Goal: Browse casually: Explore the website without a specific task or goal

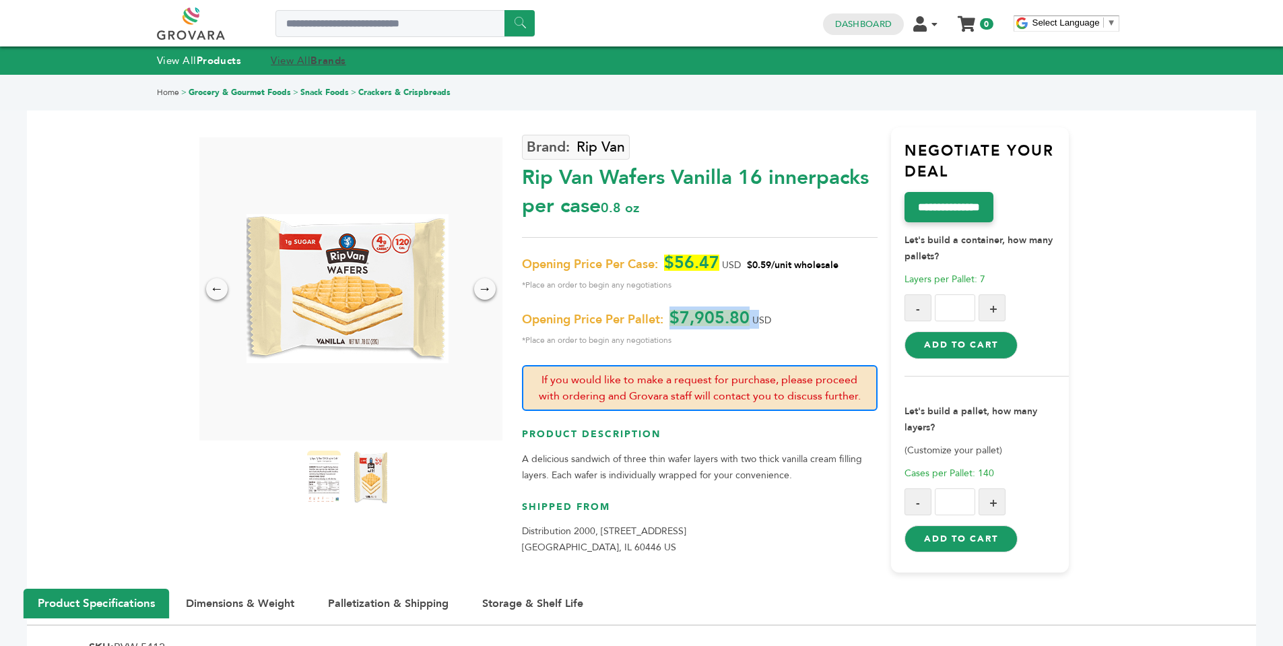
click at [305, 59] on link "View All Brands" at bounding box center [308, 60] width 75 height 13
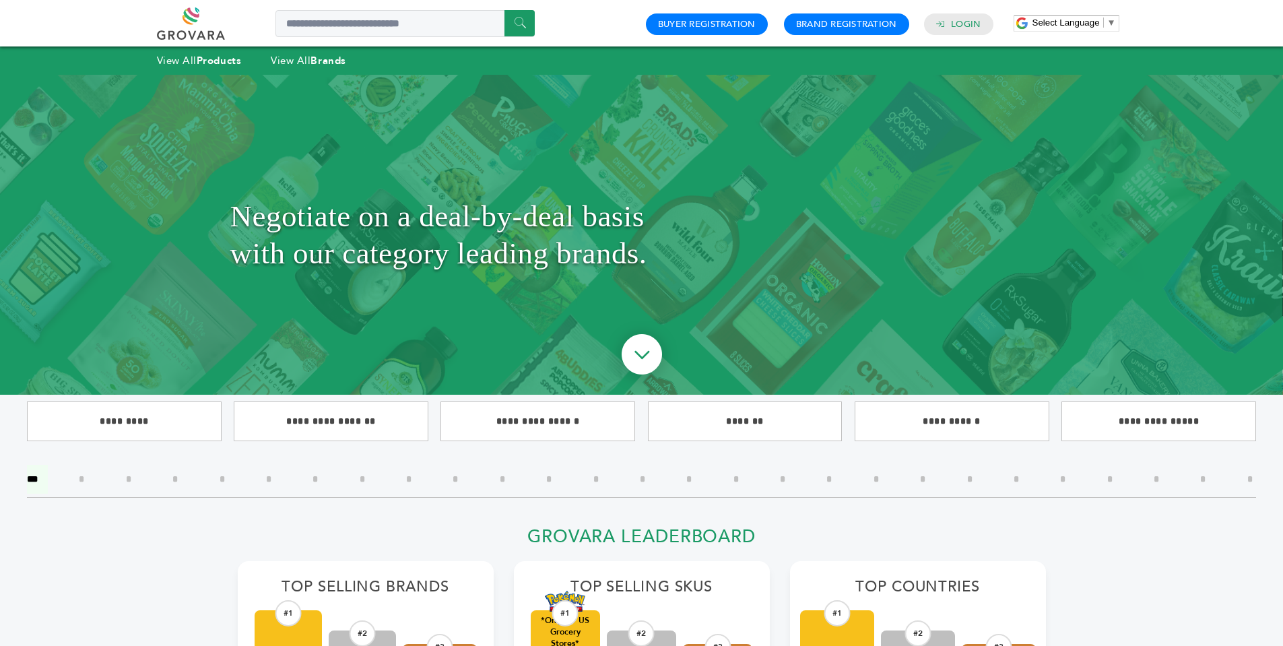
click at [197, 28] on link at bounding box center [206, 23] width 98 height 32
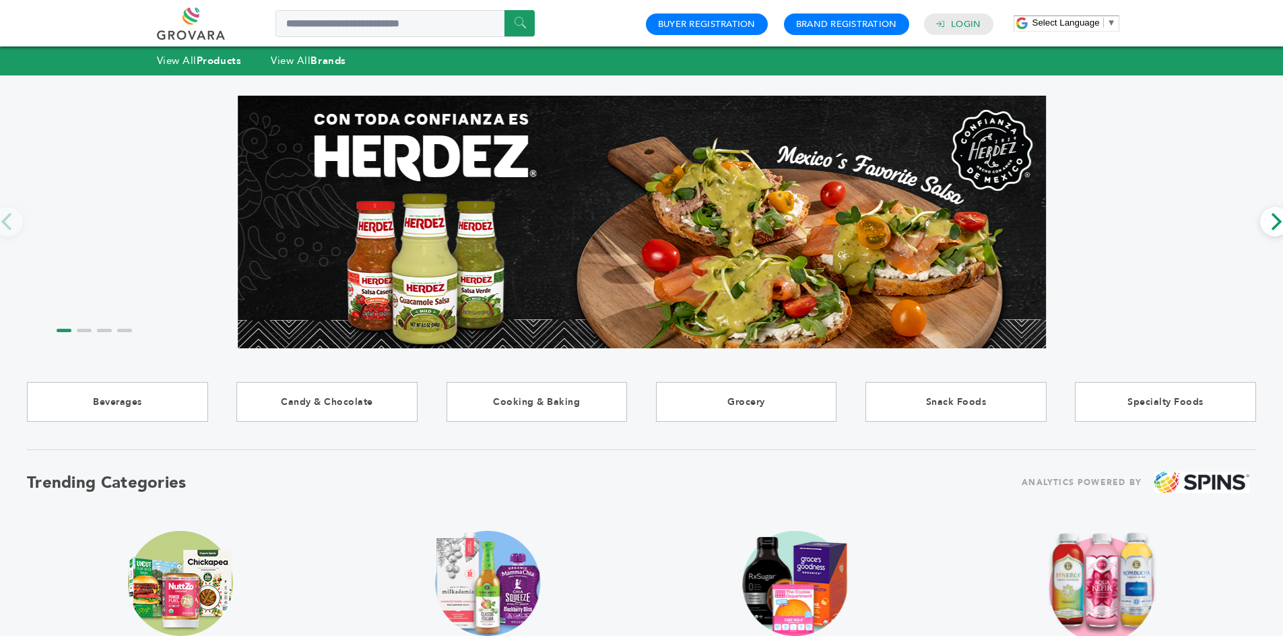
drag, startPoint x: 1288, startPoint y: 126, endPoint x: 1217, endPoint y: 96, distance: 76.7
click at [1217, 96] on html "****** 0 0 Buyer Registration Brand Registration Login Select Language ​ ▼ Menu…" at bounding box center [641, 318] width 1283 height 636
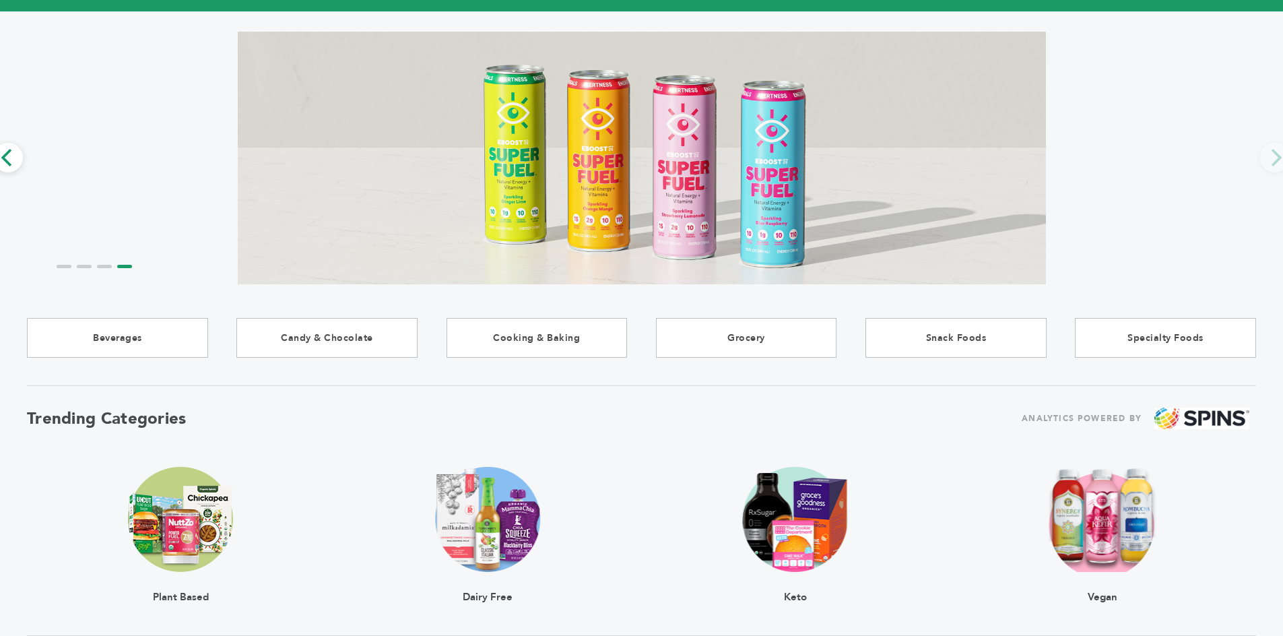
scroll to position [66, 0]
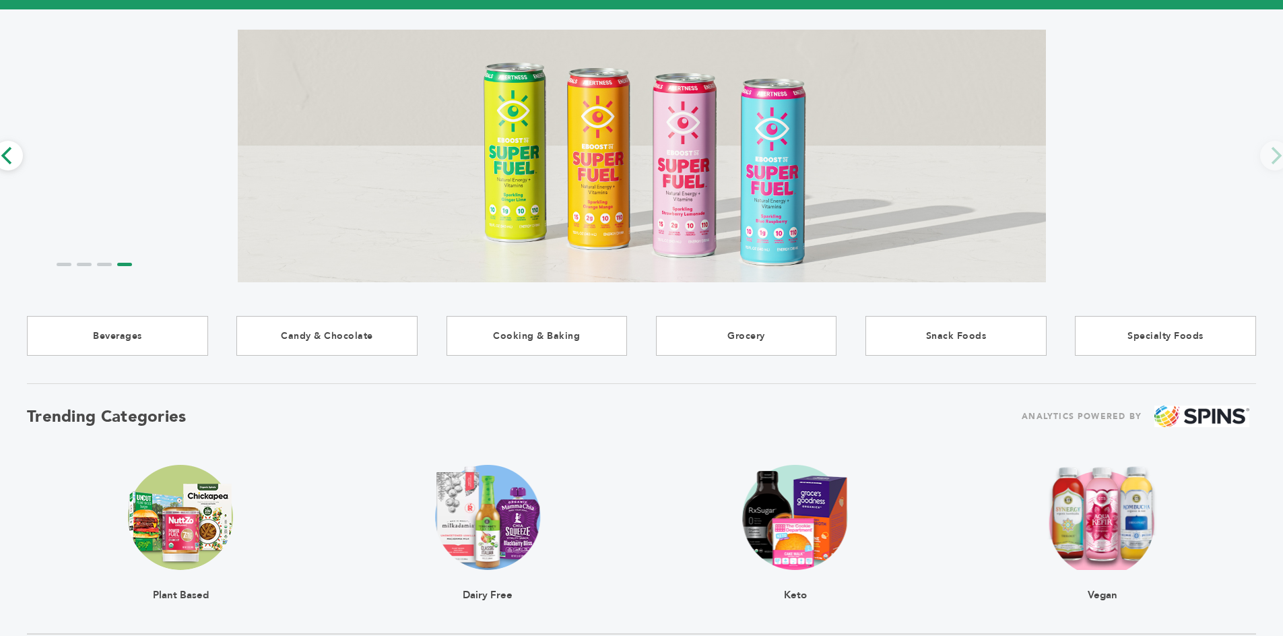
click at [719, 178] on img at bounding box center [642, 155] width 808 height 269
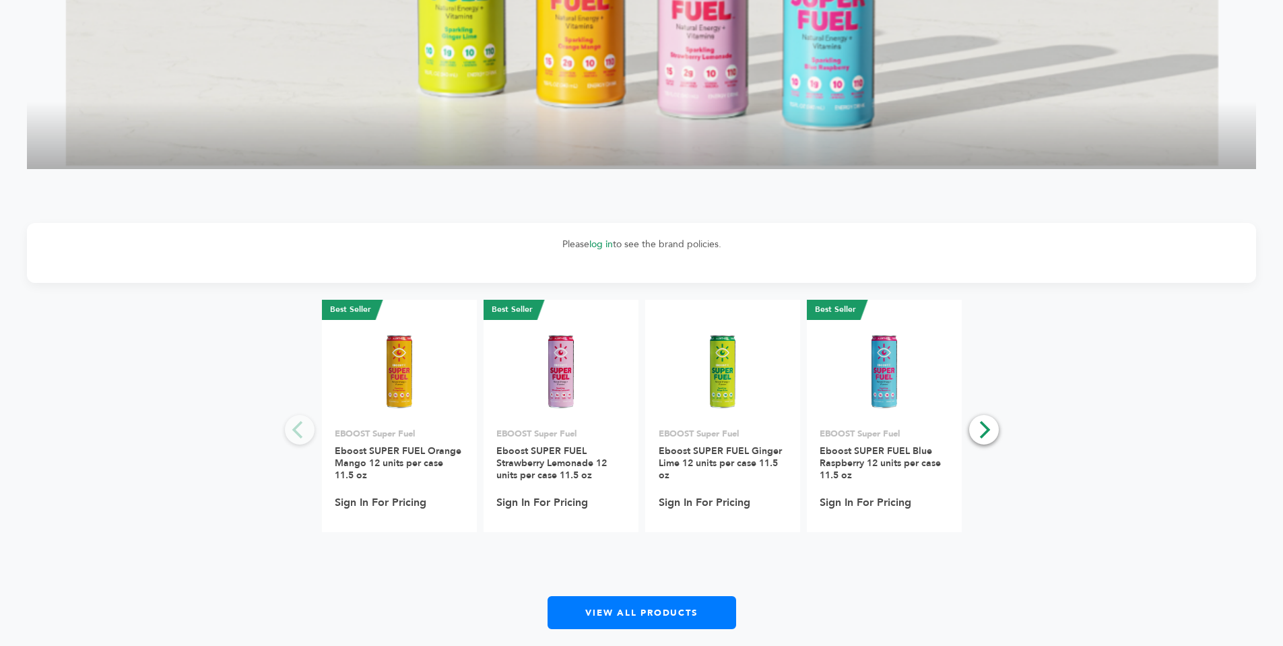
scroll to position [1973, 0]
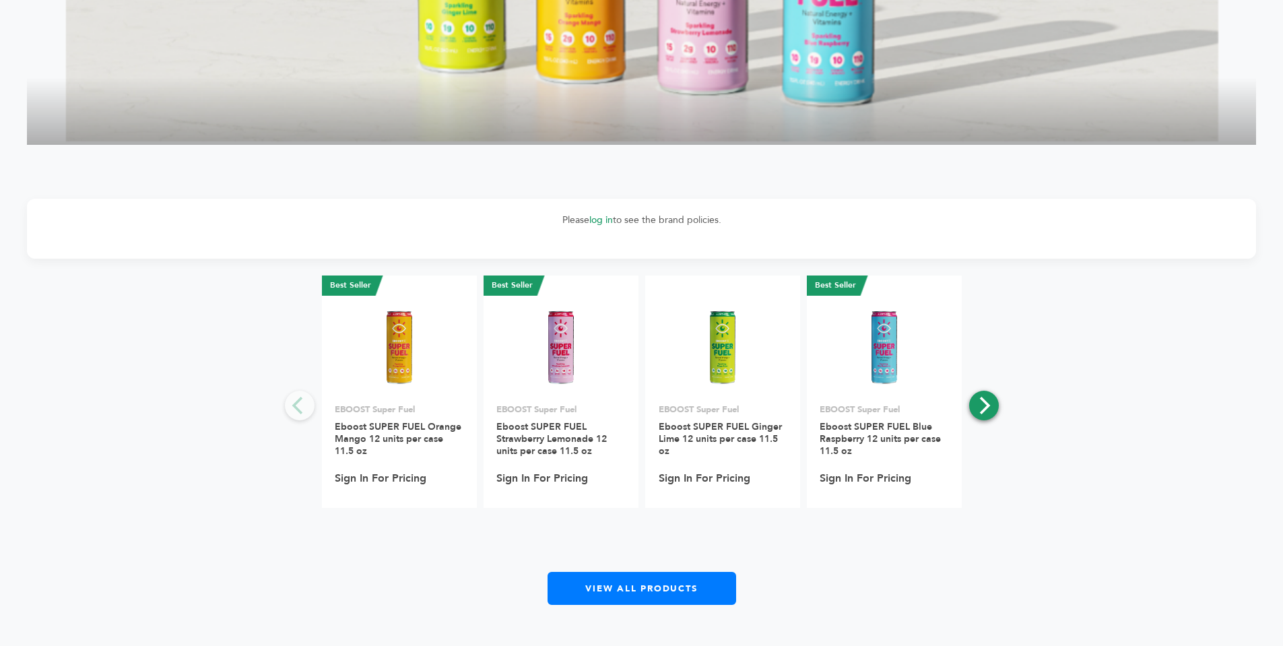
click at [980, 415] on button "Next" at bounding box center [984, 406] width 30 height 30
click at [981, 405] on icon "Next" at bounding box center [983, 406] width 18 height 18
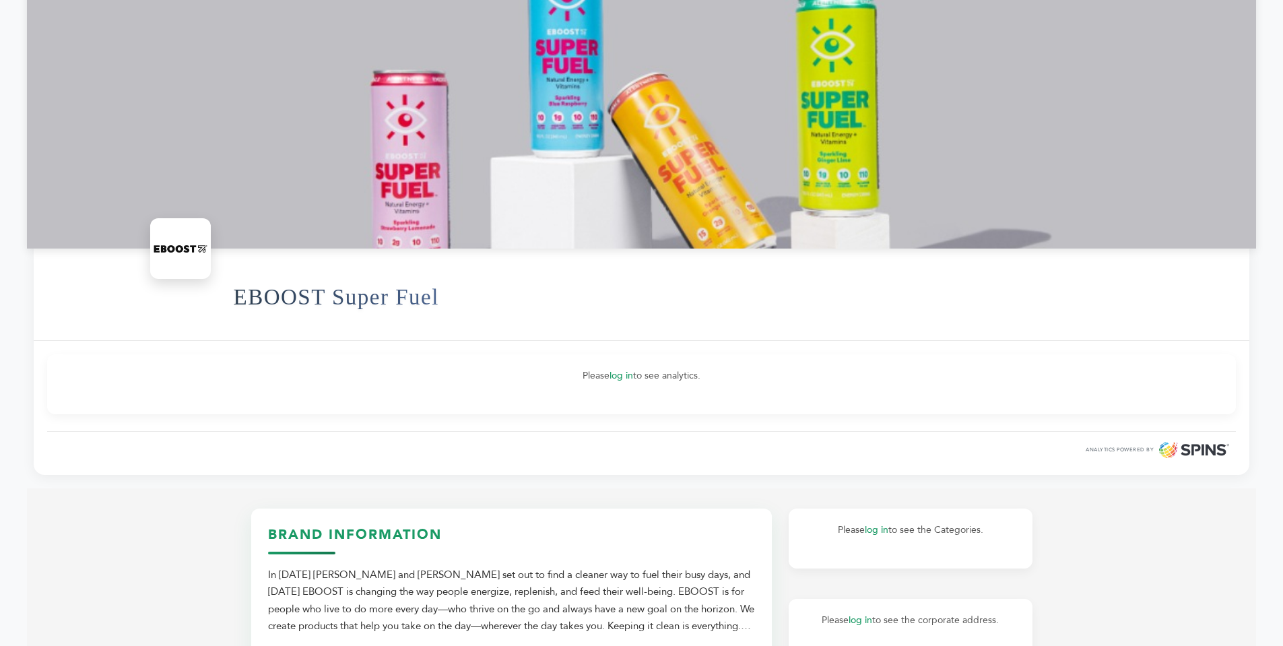
scroll to position [0, 0]
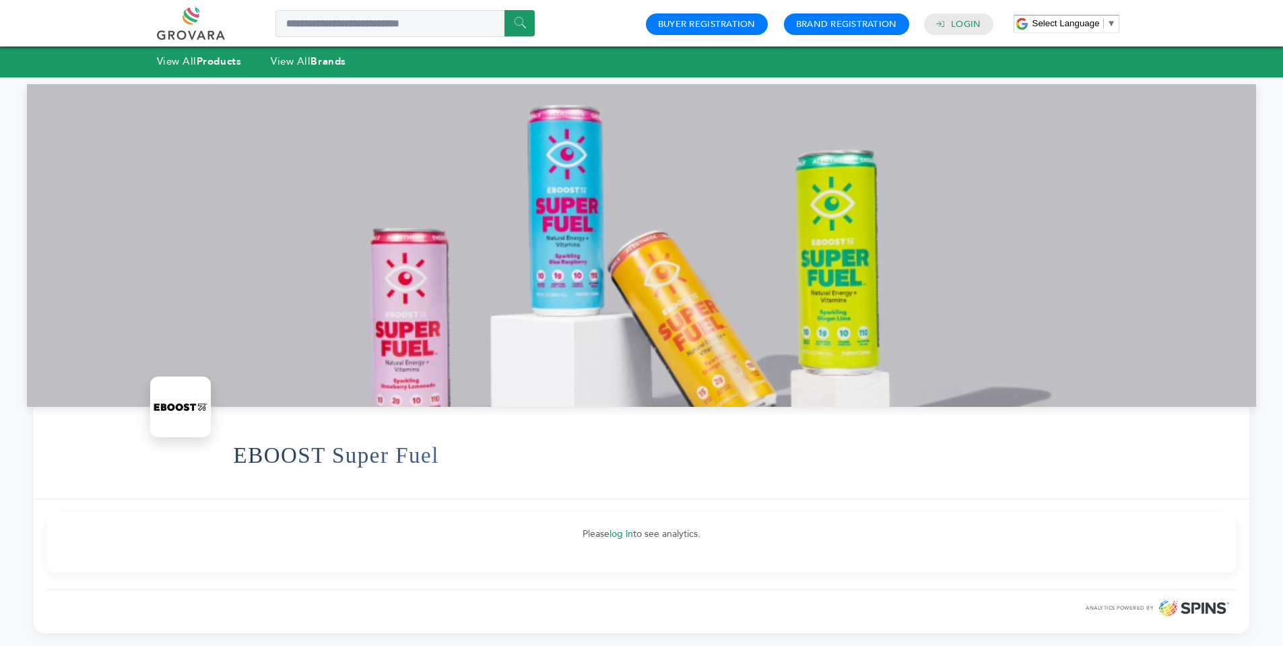
click at [191, 21] on link at bounding box center [206, 23] width 98 height 32
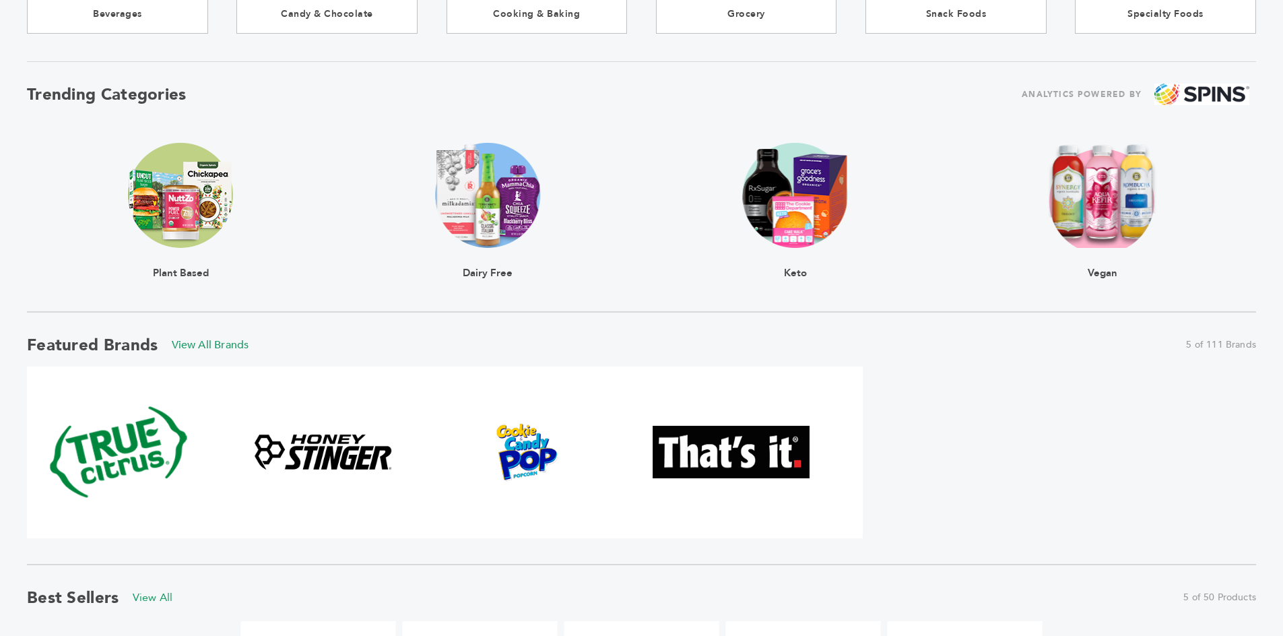
scroll to position [112, 0]
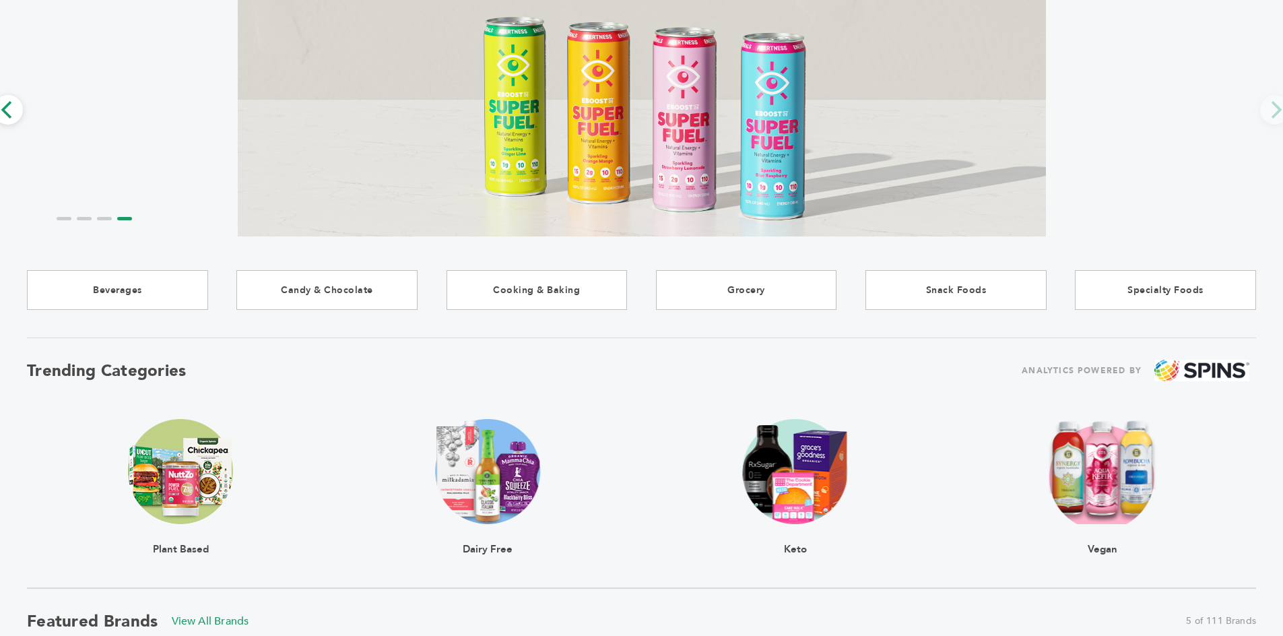
drag, startPoint x: 1287, startPoint y: 98, endPoint x: 1312, endPoint y: 136, distance: 45.6
click at [1282, 136] on html "****** 0 0 Buyer Registration Brand Registration Login Select Language ​ ▼ Menu…" at bounding box center [641, 206] width 1283 height 636
